Goal: Information Seeking & Learning: Learn about a topic

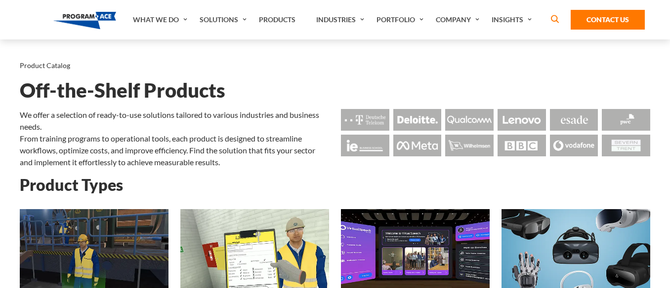
scroll to position [83, 0]
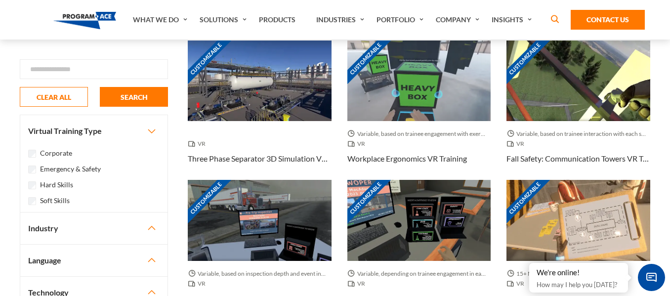
scroll to position [476, 0]
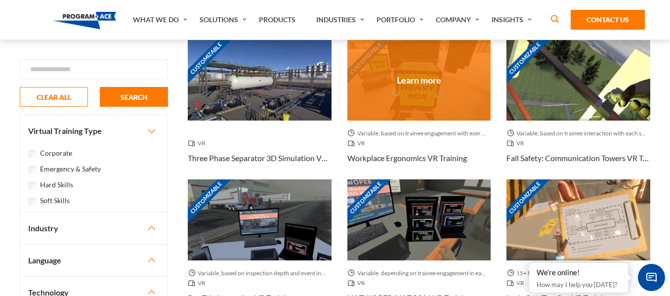
click at [442, 153] on h3 "Workplace Ergonomics VR Training" at bounding box center [407, 158] width 120 height 12
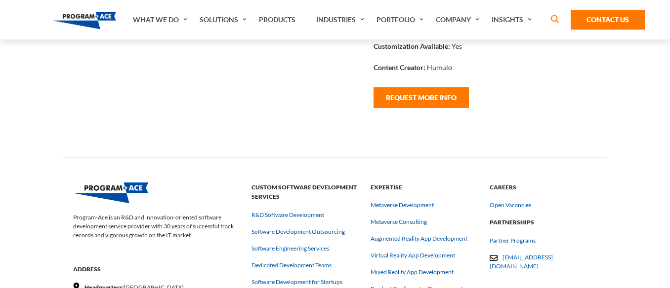
scroll to position [131, 0]
